Goal: Task Accomplishment & Management: Manage account settings

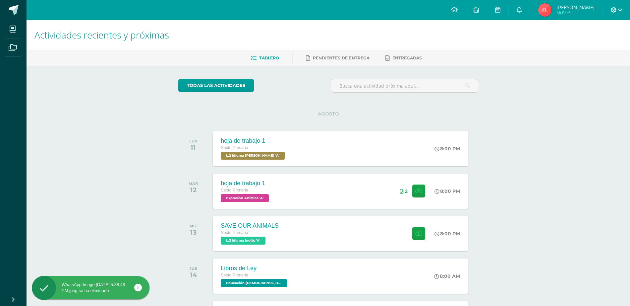
click at [621, 10] on icon at bounding box center [620, 10] width 4 height 6
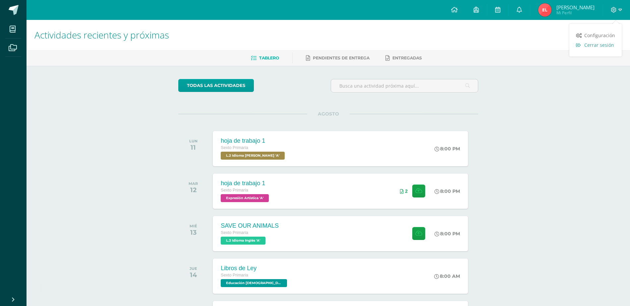
click at [585, 45] on span "Cerrar sesión" at bounding box center [599, 45] width 30 height 6
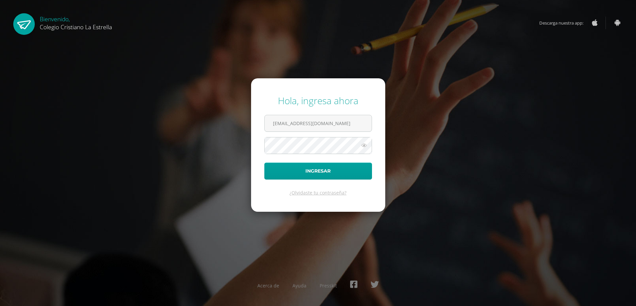
drag, startPoint x: 0, startPoint y: 36, endPoint x: 34, endPoint y: -36, distance: 80.1
click at [34, 0] on html "Sesión cerrada con éxito Hola, ingresa ahora 824@laestrella.edu.gt Ingresar ¿Ol…" at bounding box center [318, 153] width 636 height 306
type input "809@laestrella.edu.gt"
click at [298, 169] on button "Ingresar" at bounding box center [318, 170] width 108 height 17
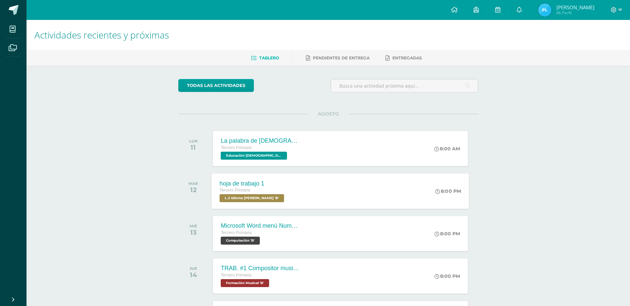
click at [259, 206] on div "hoja de trabajo 1 Tercero Primaria L.2 Idioma Maya Kaqchikel 'B'" at bounding box center [253, 190] width 82 height 35
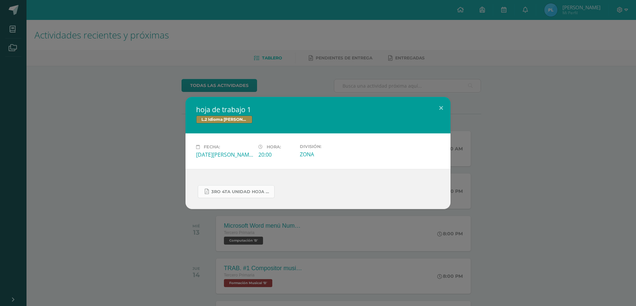
click at [226, 196] on link "3ro 4ta unidad hoja de trabajo.pdf" at bounding box center [236, 191] width 77 height 13
